Goal: Task Accomplishment & Management: Manage account settings

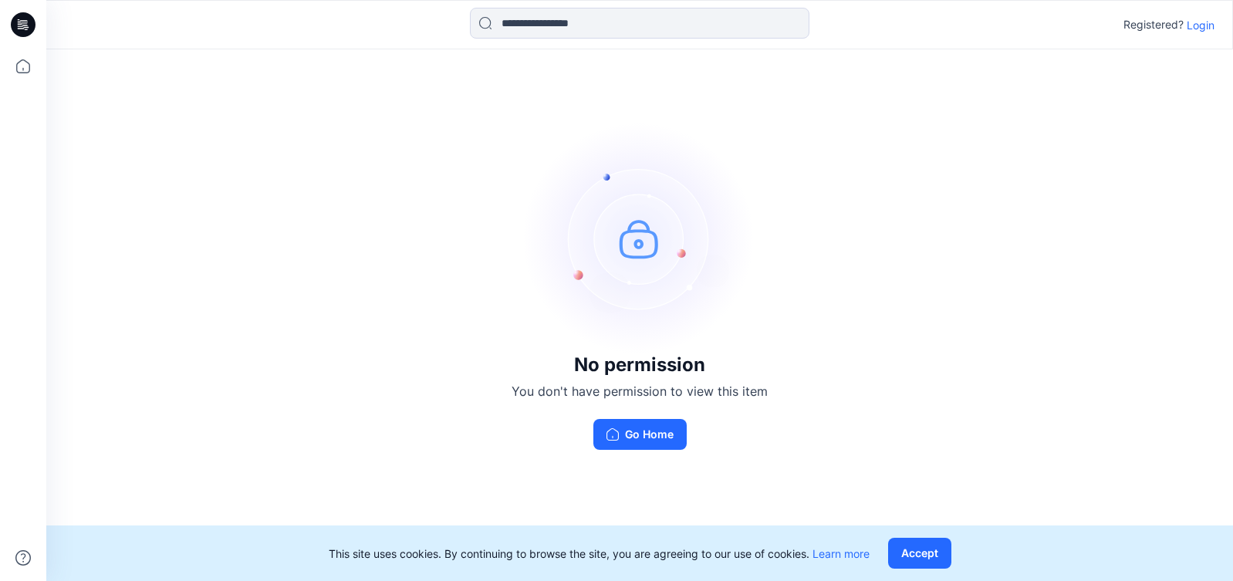
click at [1196, 29] on p "Login" at bounding box center [1200, 25] width 28 height 16
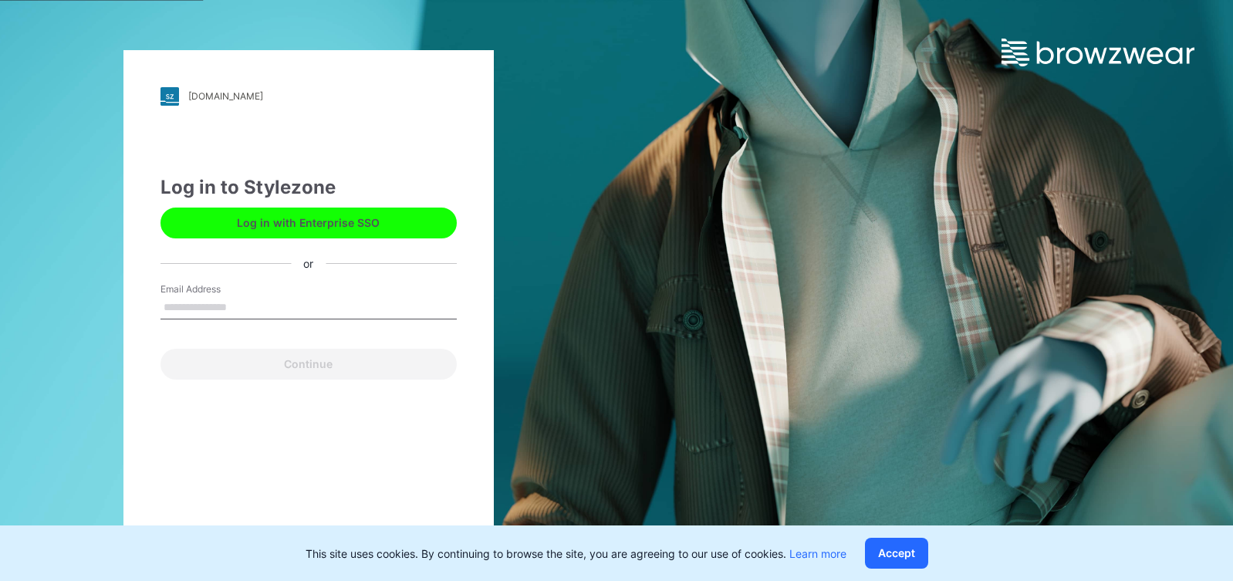
click at [303, 312] on input "Email Address" at bounding box center [308, 307] width 296 height 23
type input "**********"
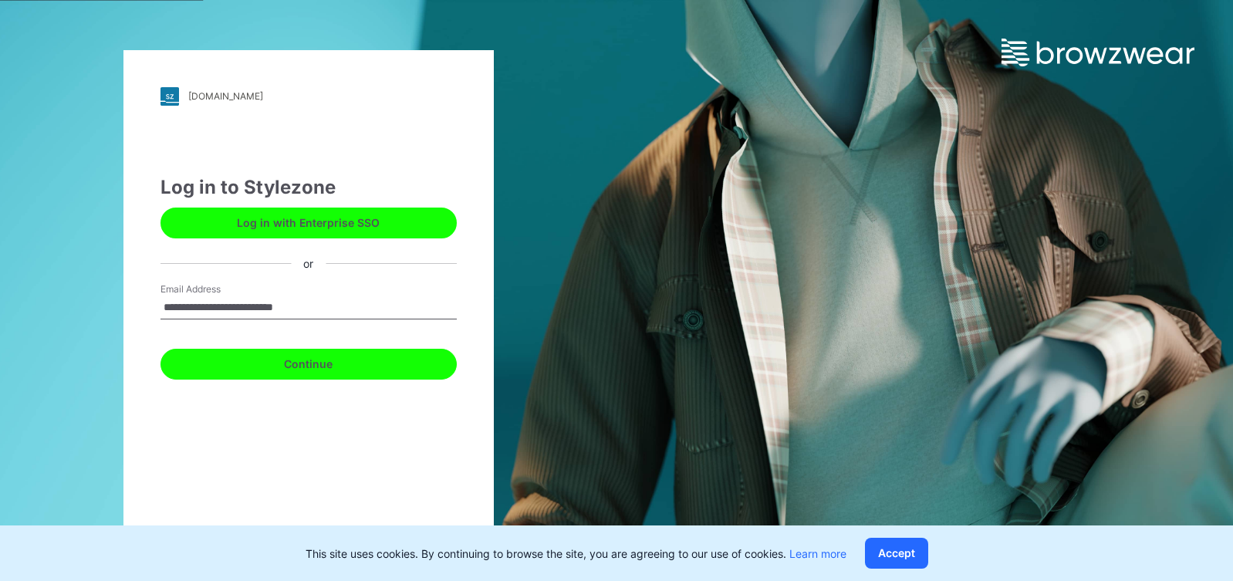
click at [298, 351] on button "Continue" at bounding box center [308, 364] width 296 height 31
